Goal: Task Accomplishment & Management: Use online tool/utility

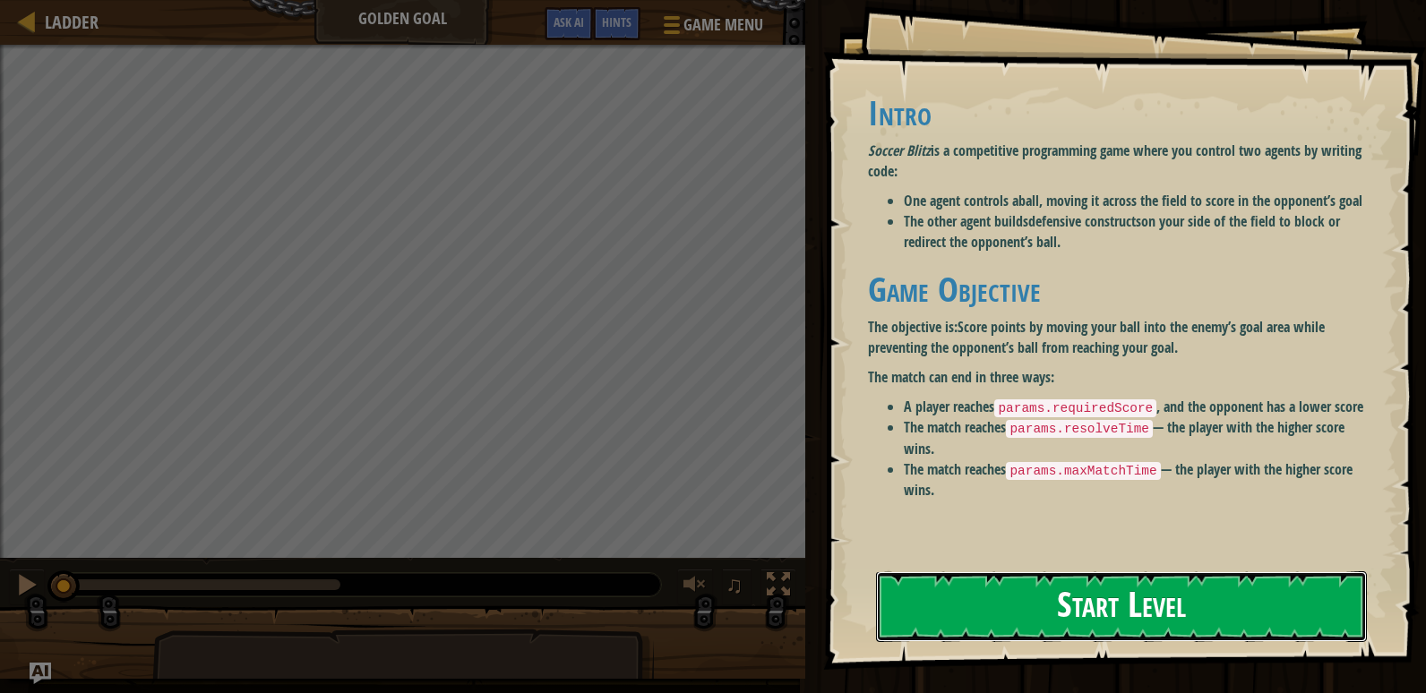
click at [1072, 599] on button "Start Level" at bounding box center [1121, 607] width 491 height 71
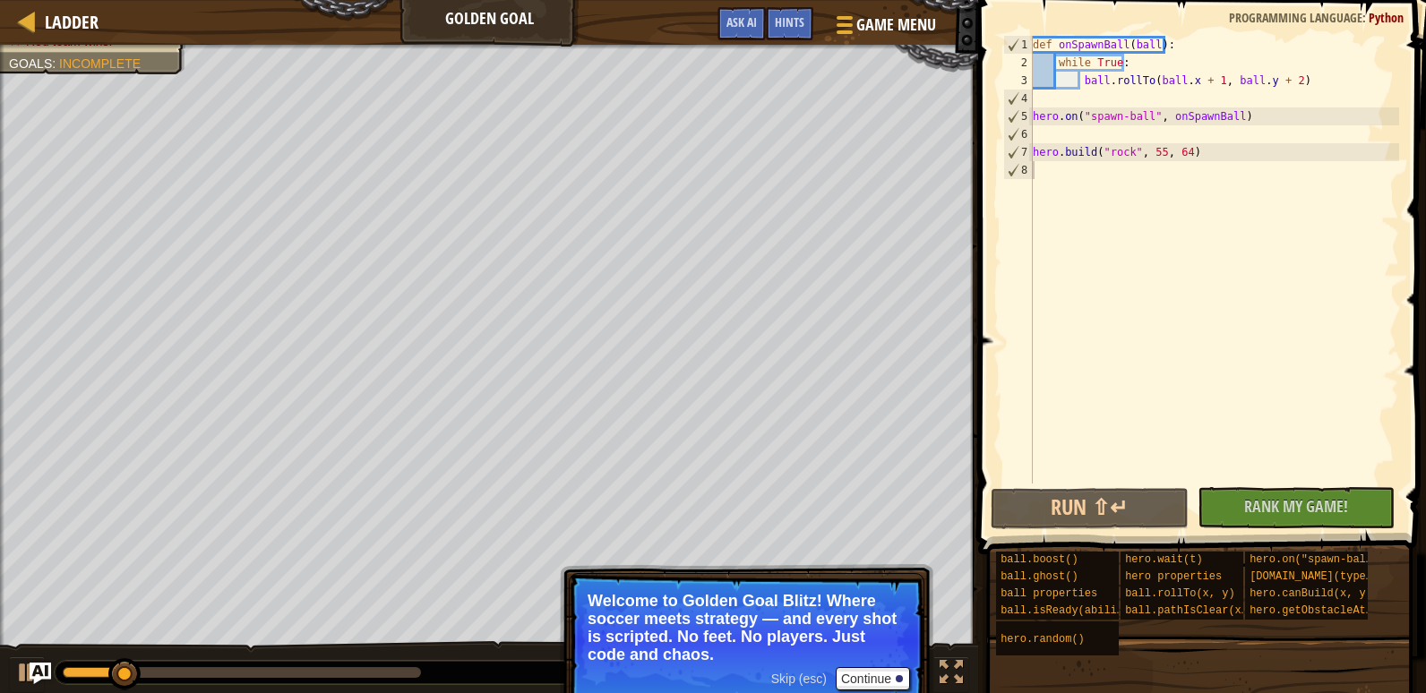
click at [1170, 336] on div "def onSpawnBall ( ball ) : while True : ball . rollTo ( ball . x + 1 , ball . y…" at bounding box center [1214, 278] width 370 height 484
click at [1101, 507] on button "Run ⇧↵" at bounding box center [1090, 508] width 198 height 41
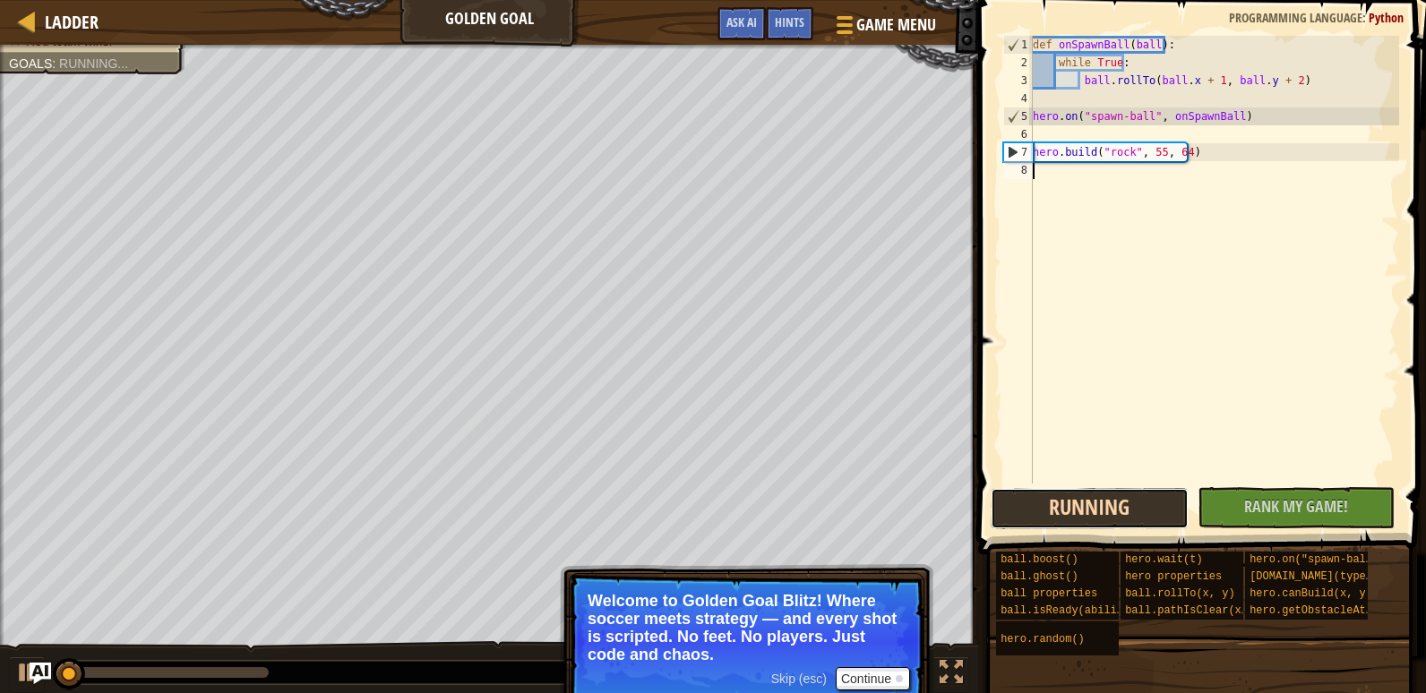
click at [1101, 507] on button "Running" at bounding box center [1090, 508] width 198 height 41
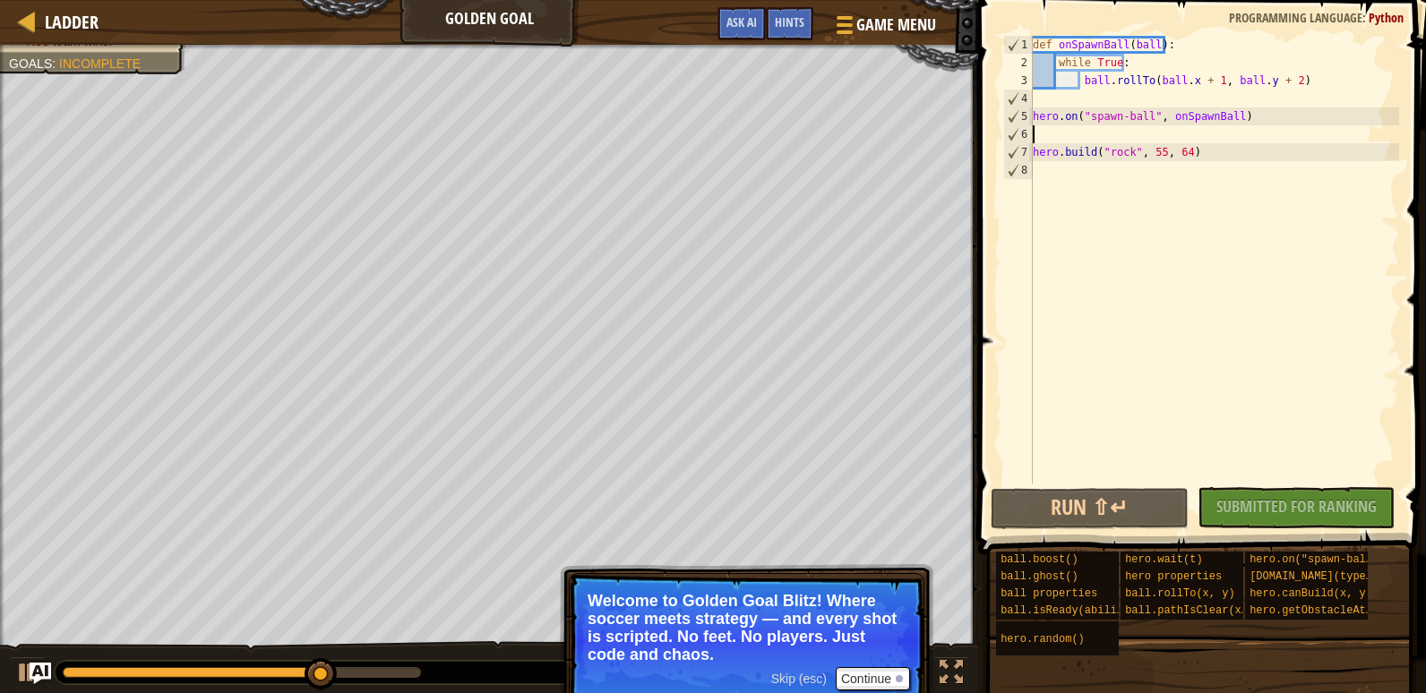
click at [1324, 142] on div "def onSpawnBall ( ball ) : while True : ball . rollTo ( ball . x + 1 , ball . y…" at bounding box center [1214, 278] width 370 height 484
